Goal: Information Seeking & Learning: Compare options

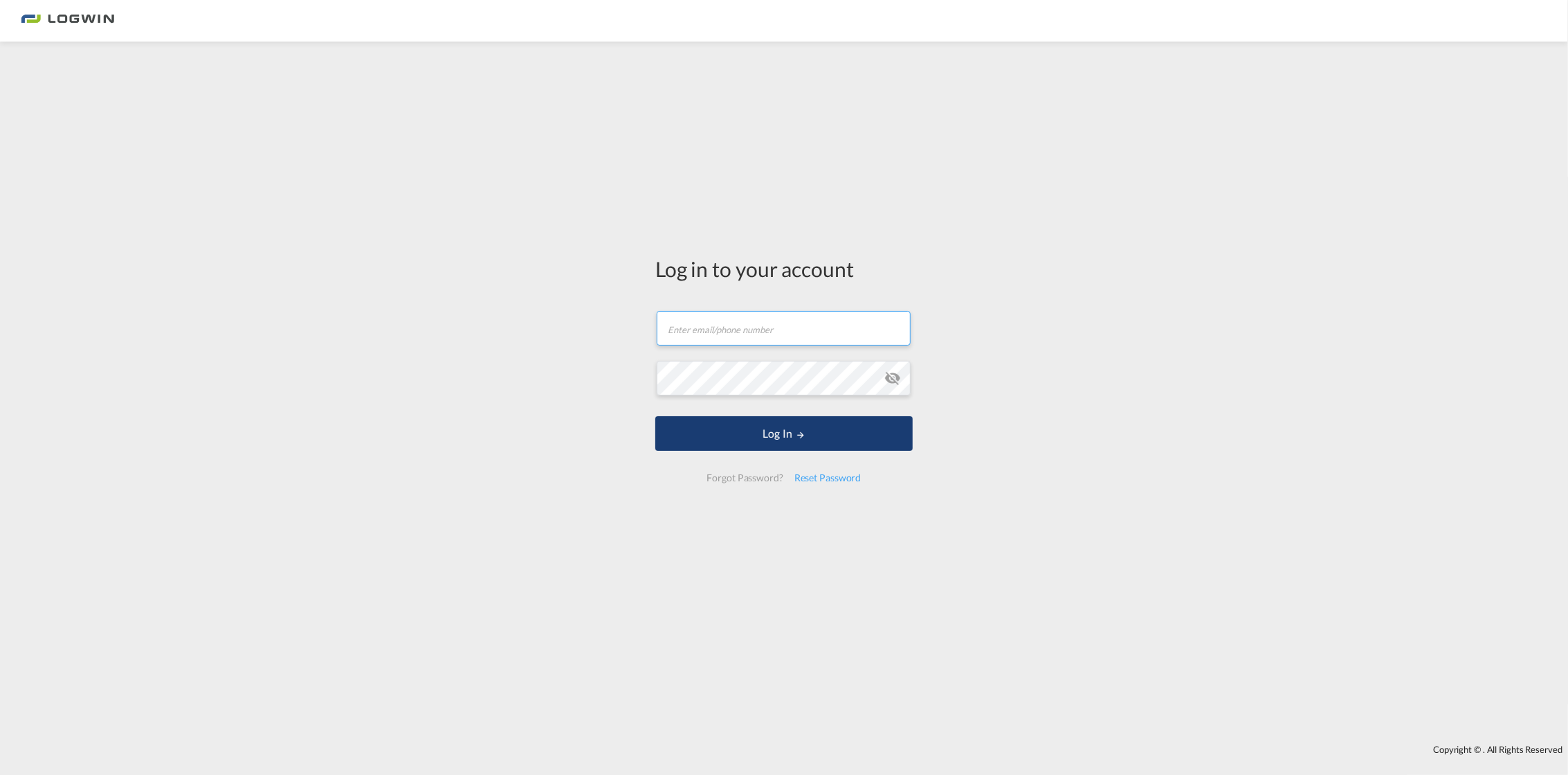
type input "[PERSON_NAME][EMAIL_ADDRESS][DOMAIN_NAME]"
click at [762, 437] on button "Log In" at bounding box center [784, 433] width 258 height 34
